Goal: Task Accomplishment & Management: Use online tool/utility

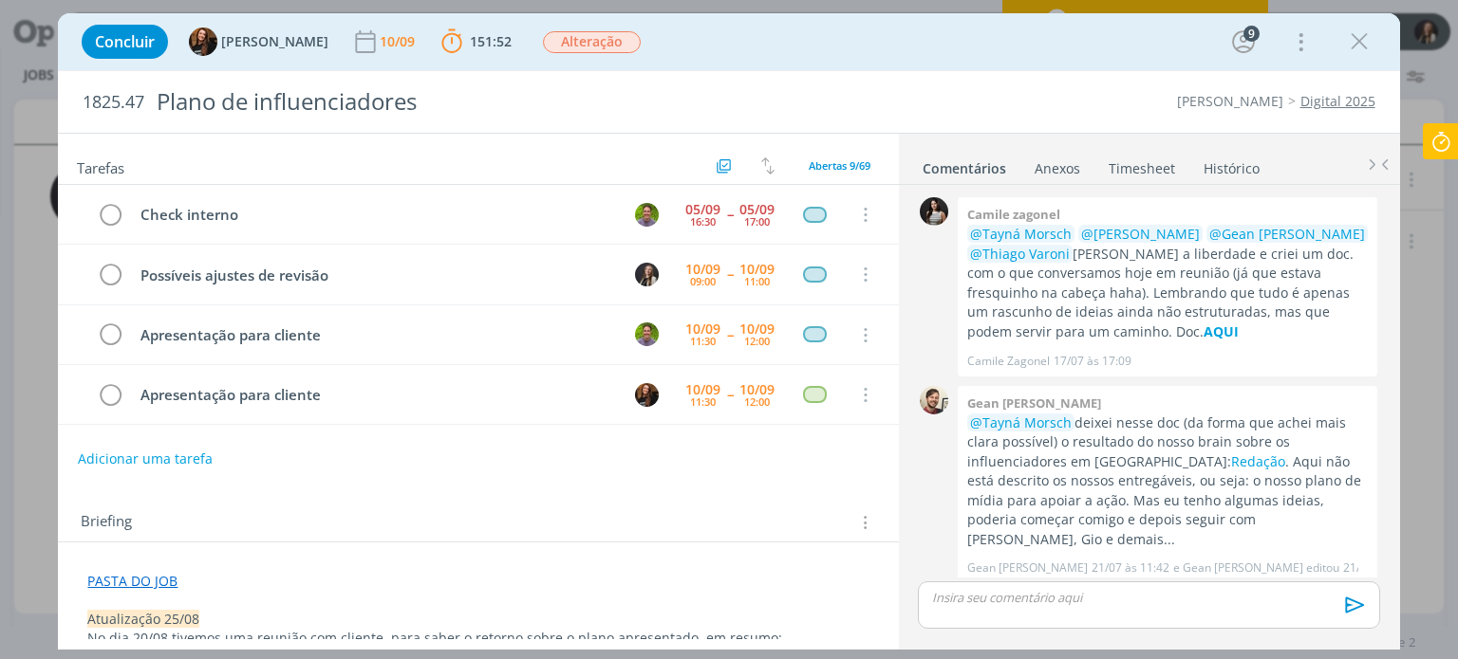
click at [1438, 138] on icon at bounding box center [1440, 141] width 34 height 37
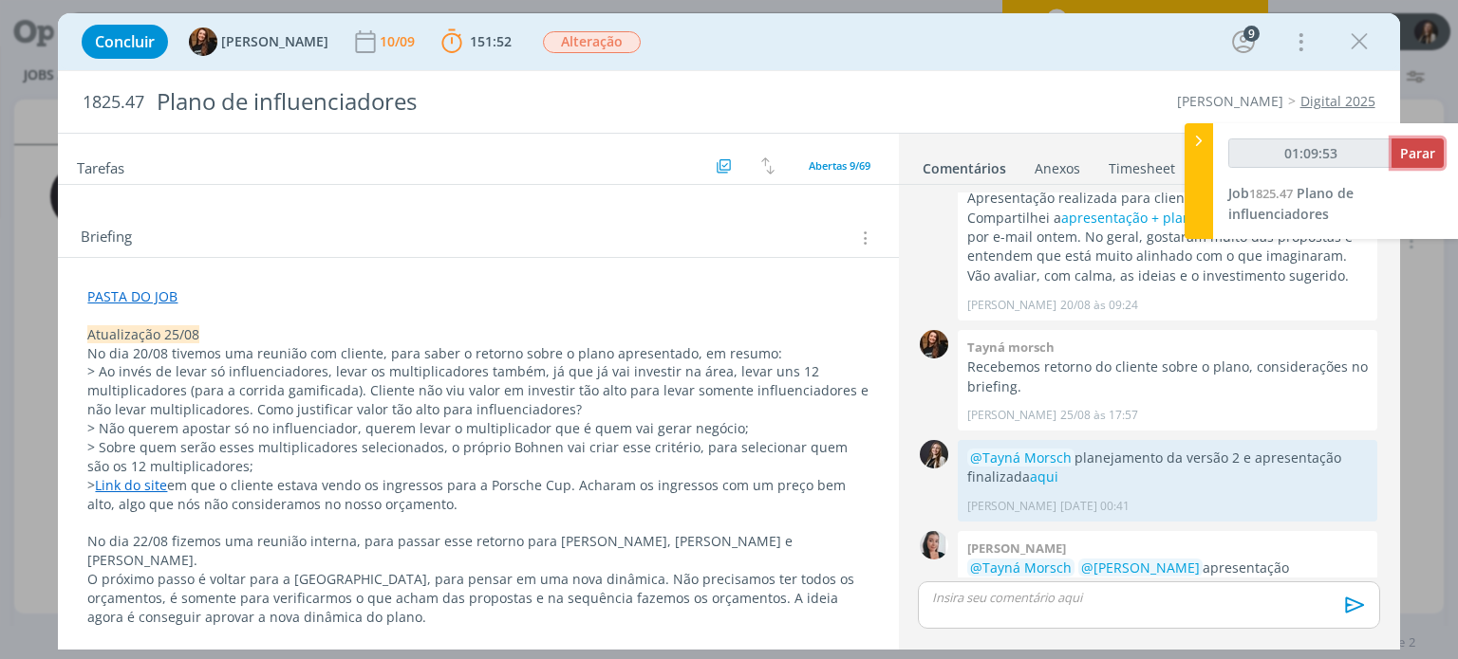
click at [1404, 150] on span "Parar" at bounding box center [1417, 153] width 35 height 18
type input "01:10:00"
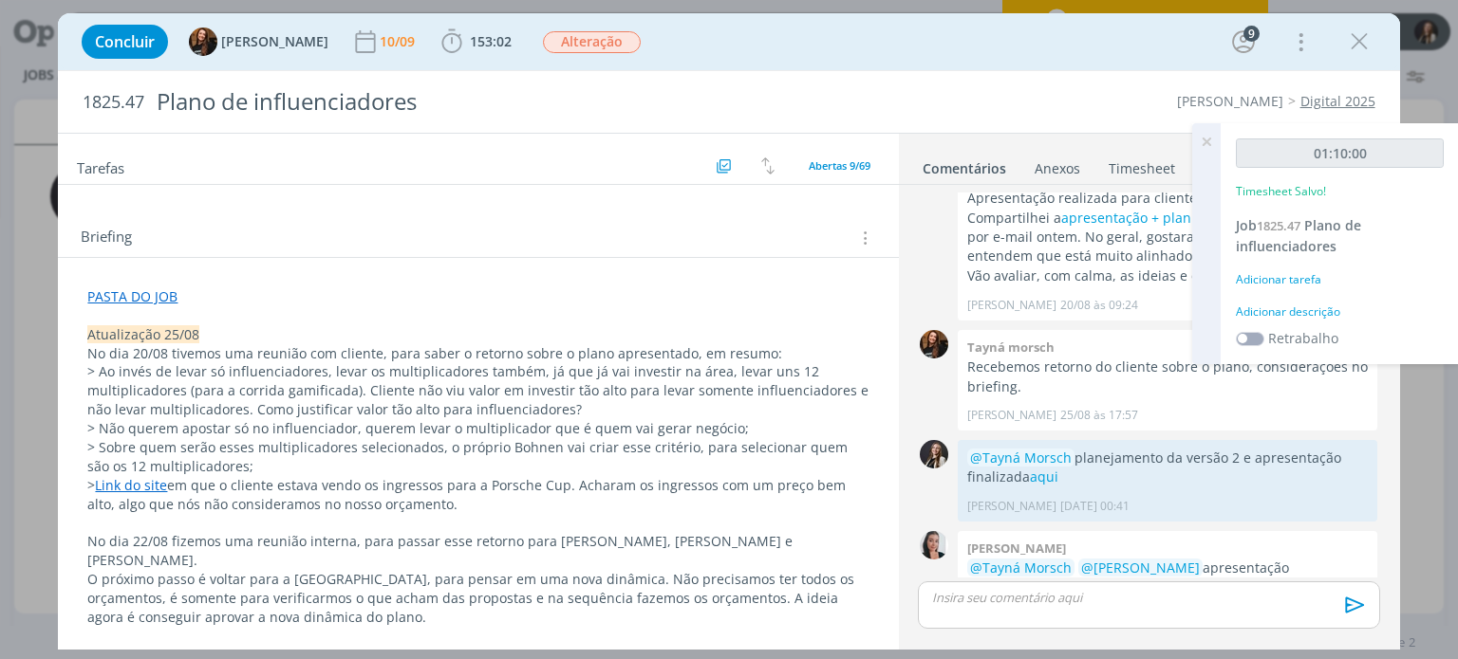
click at [1309, 285] on div "Adicionar tarefa" at bounding box center [1339, 279] width 208 height 17
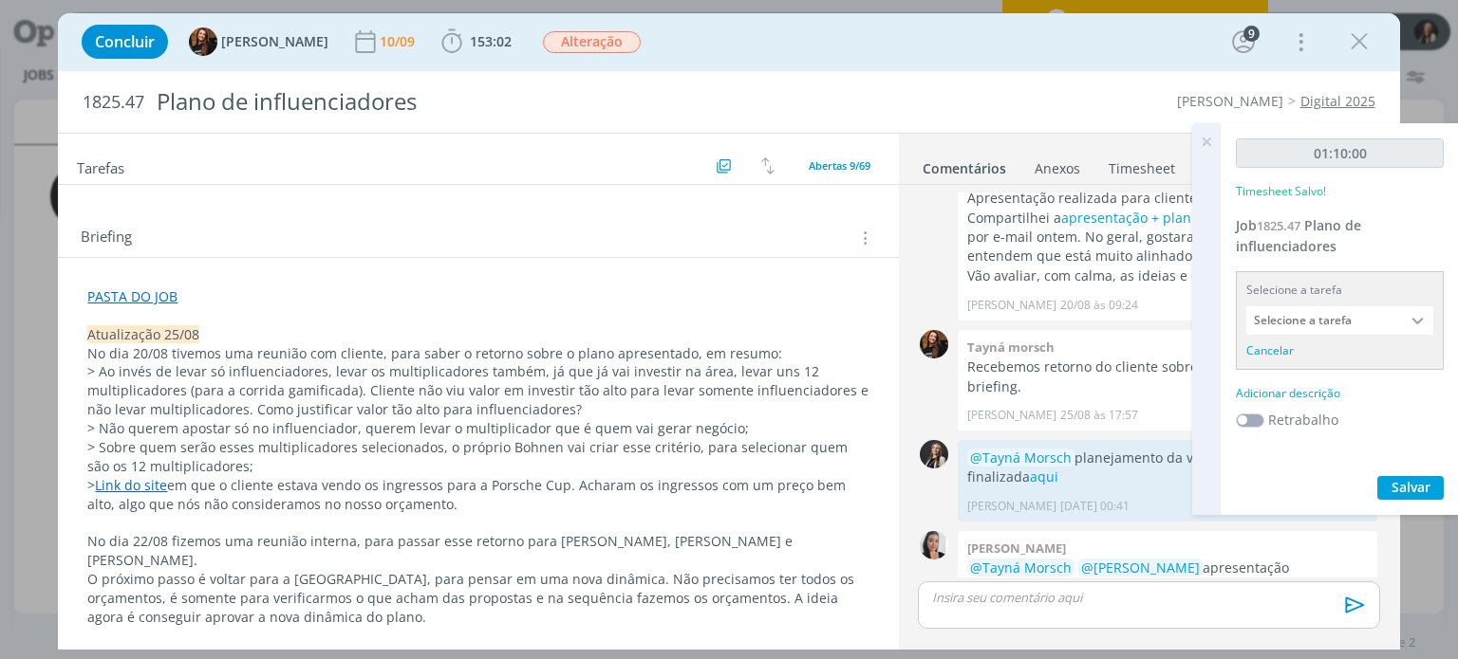
click at [1345, 318] on input "Selecione a tarefa" at bounding box center [1339, 320] width 187 height 28
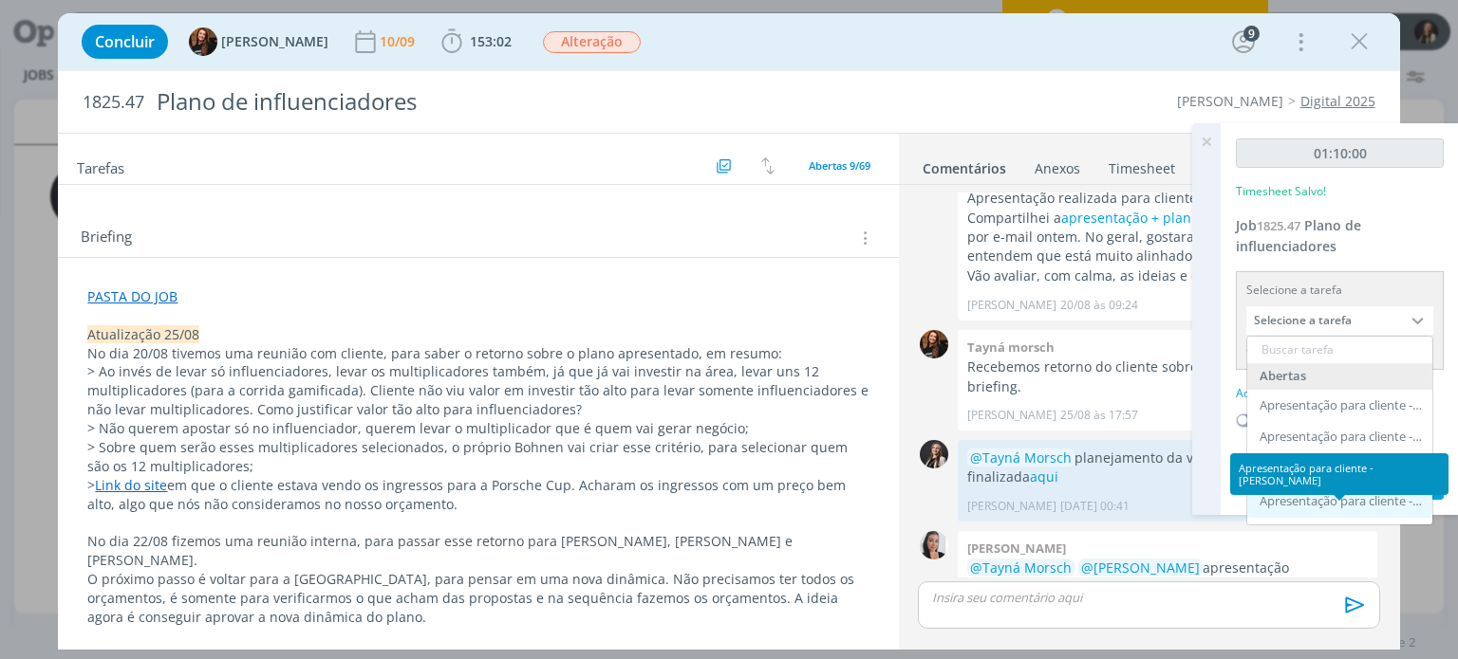
click at [1348, 504] on div "Apresentação para cliente - [PERSON_NAME]" at bounding box center [1341, 501] width 164 height 15
type input "Apresentação para cliente"
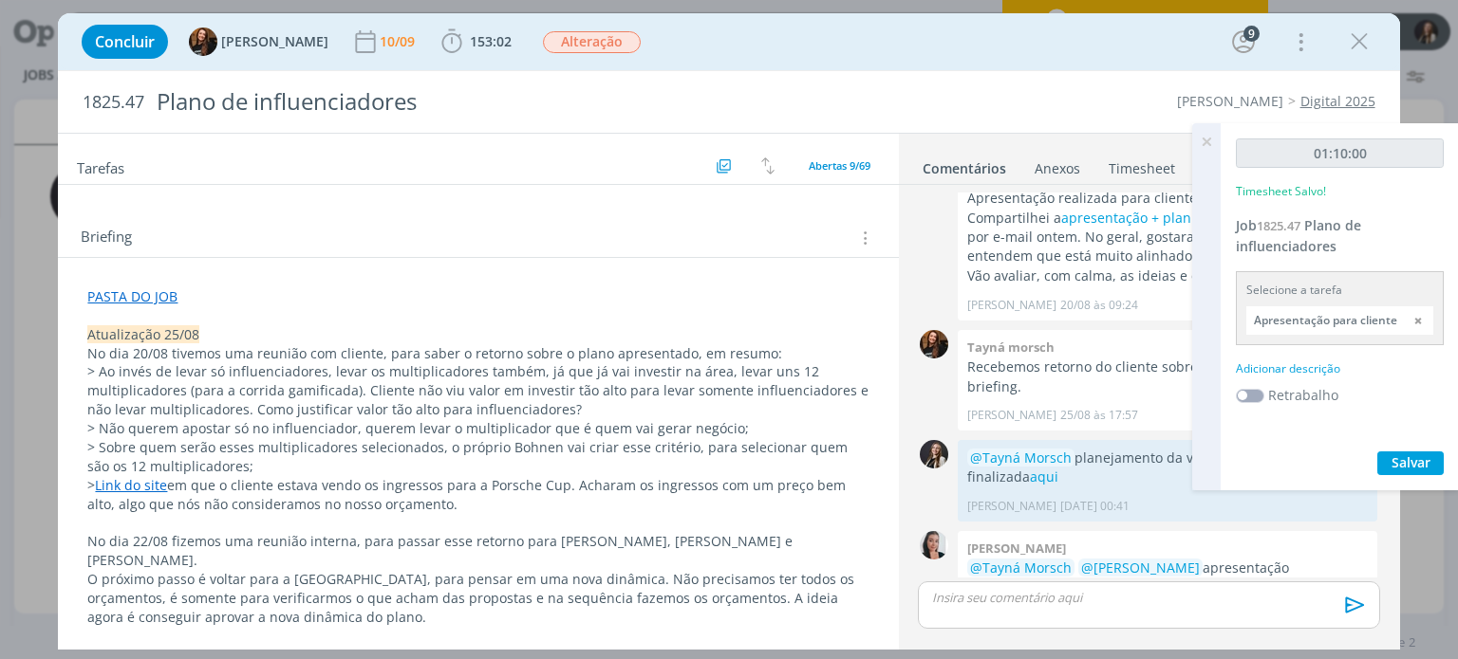
click at [1321, 370] on div "Adicionar descrição" at bounding box center [1339, 369] width 208 height 17
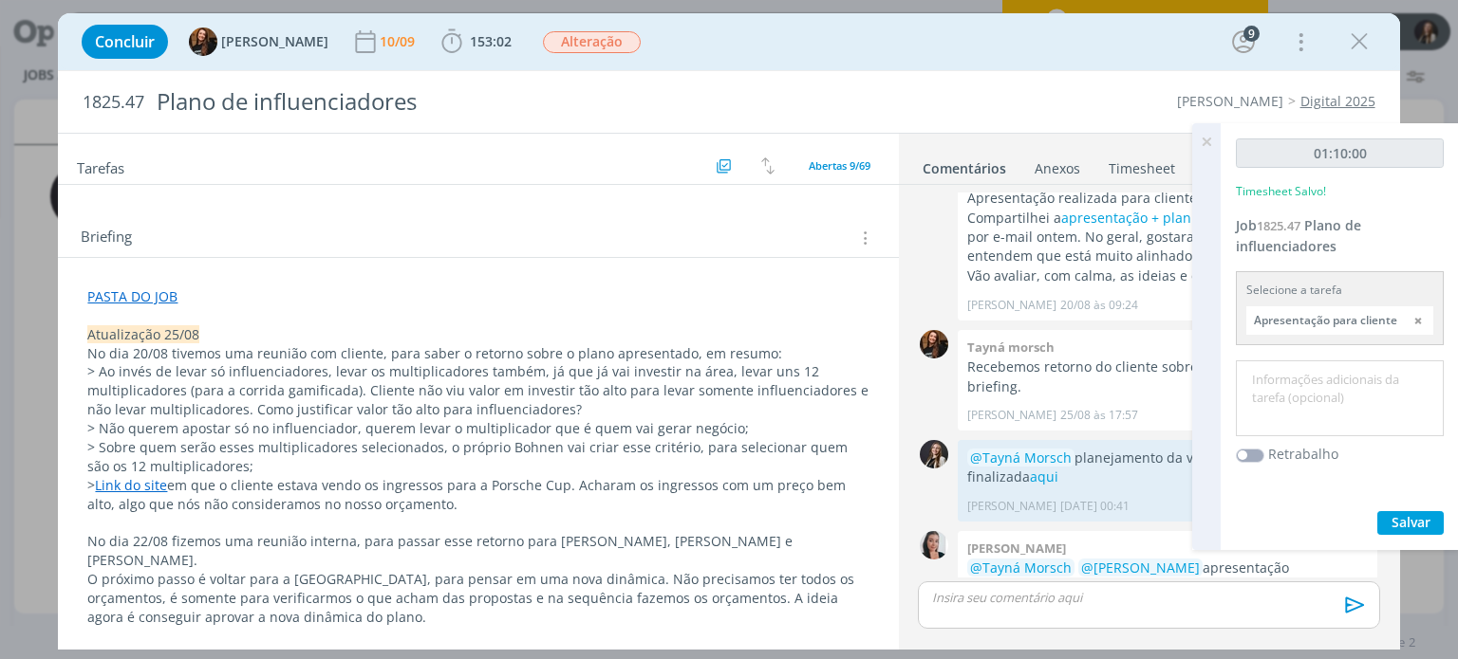
click at [1327, 400] on textarea at bounding box center [1339, 398] width 198 height 67
drag, startPoint x: 1325, startPoint y: 378, endPoint x: 1299, endPoint y: 377, distance: 25.6
click at [1299, 377] on textarea "Revisão final da apresentação." at bounding box center [1339, 398] width 198 height 67
type textarea "Revisão da apresentação e preparo para a reunião."
click at [1408, 524] on span "Salvar" at bounding box center [1410, 522] width 39 height 18
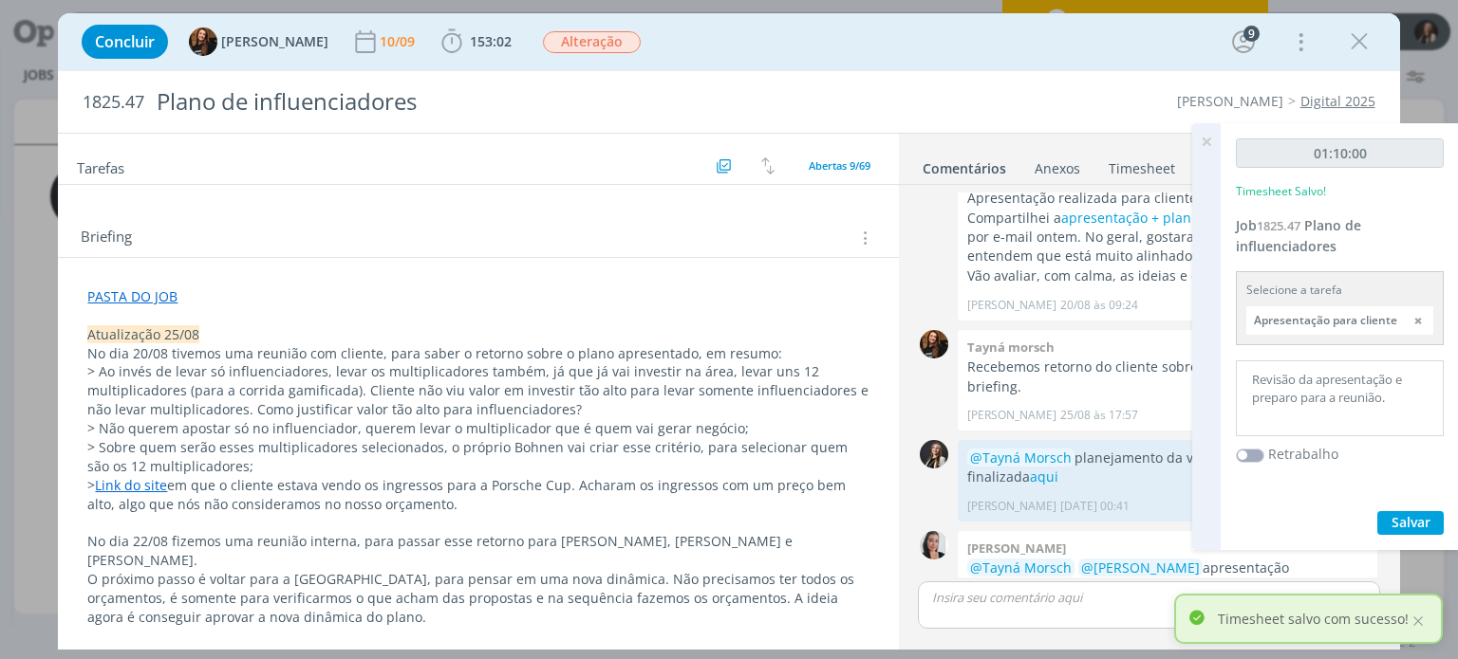
click at [753, 501] on p "> Link do site em que o cliente estava vendo os ingressos para a Porsche Cup. A…" at bounding box center [477, 495] width 781 height 38
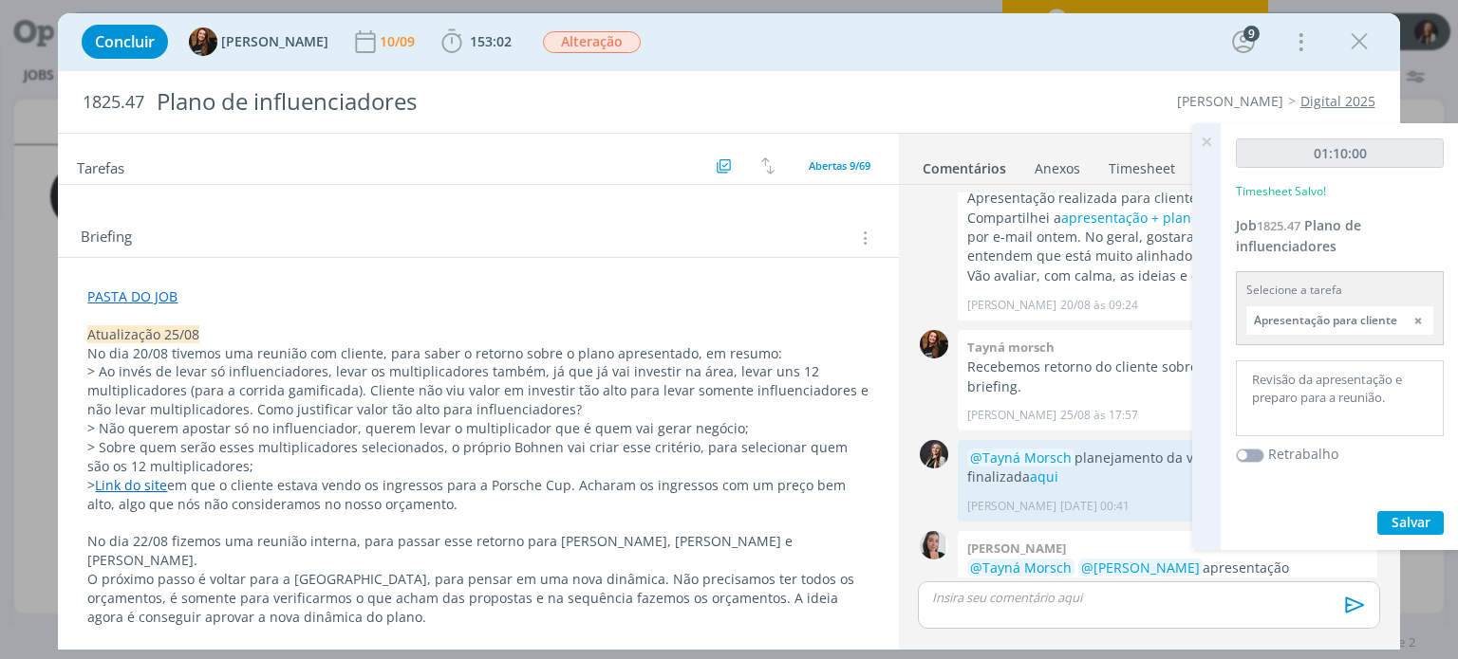
click at [1203, 137] on icon at bounding box center [1206, 141] width 34 height 37
